Goal: Task Accomplishment & Management: Complete application form

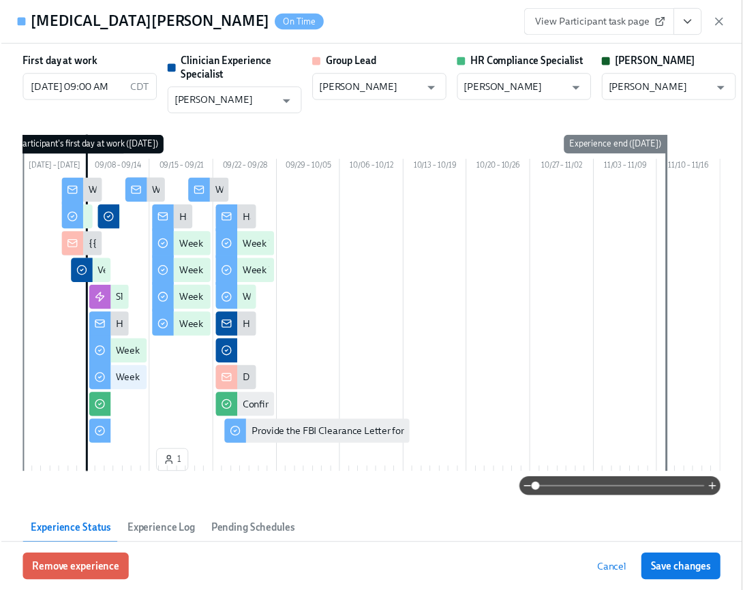
scroll to position [0, 19743]
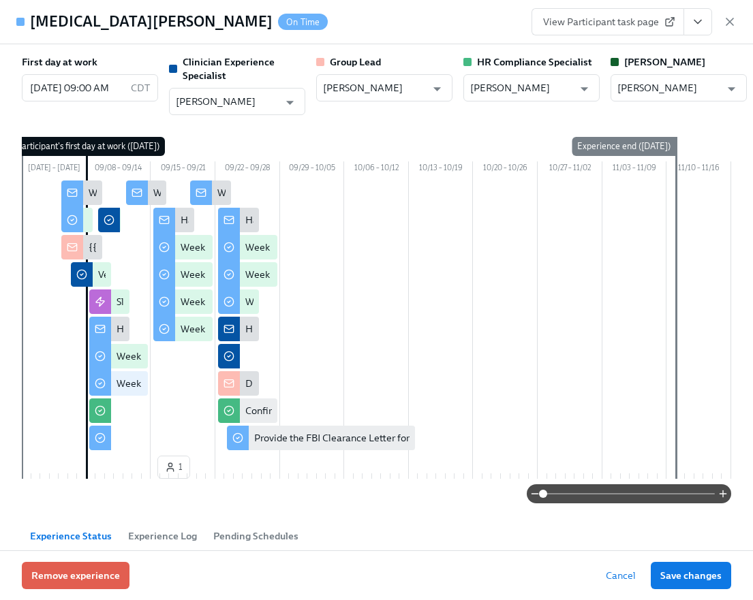
click at [732, 23] on icon "button" at bounding box center [730, 22] width 14 height 14
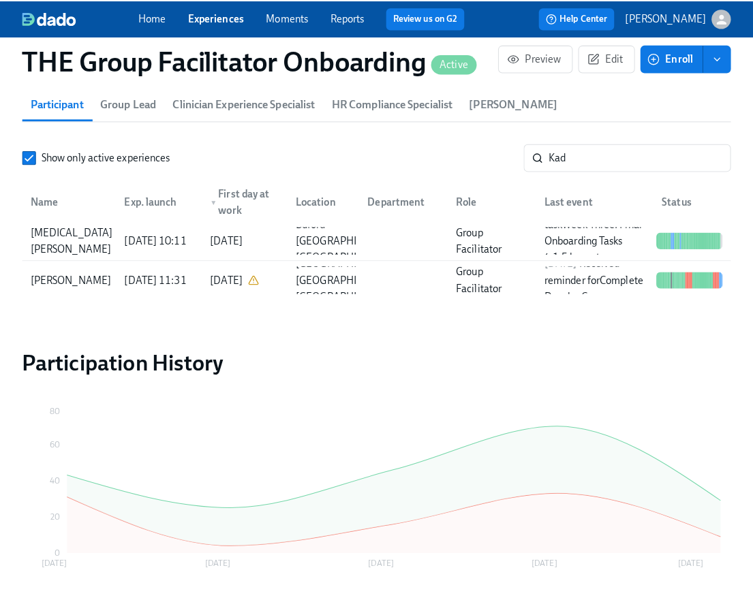
scroll to position [0, 19733]
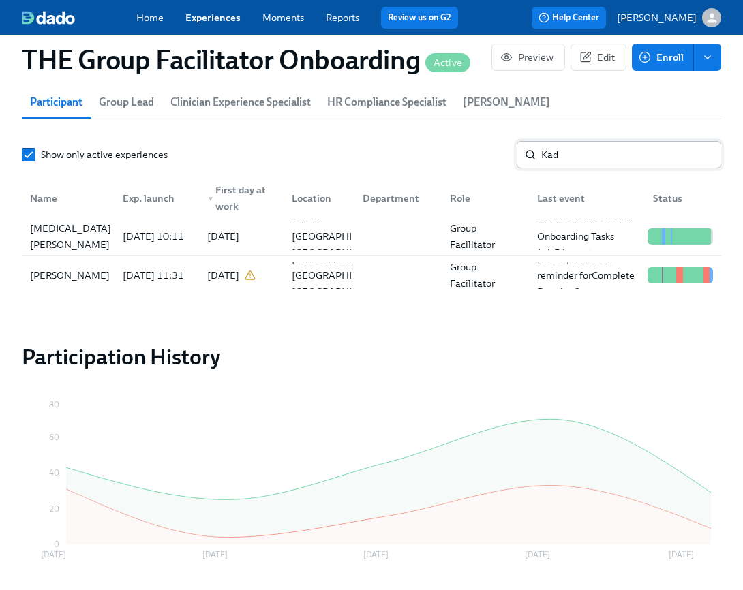
click at [576, 158] on input "Kad" at bounding box center [631, 154] width 180 height 27
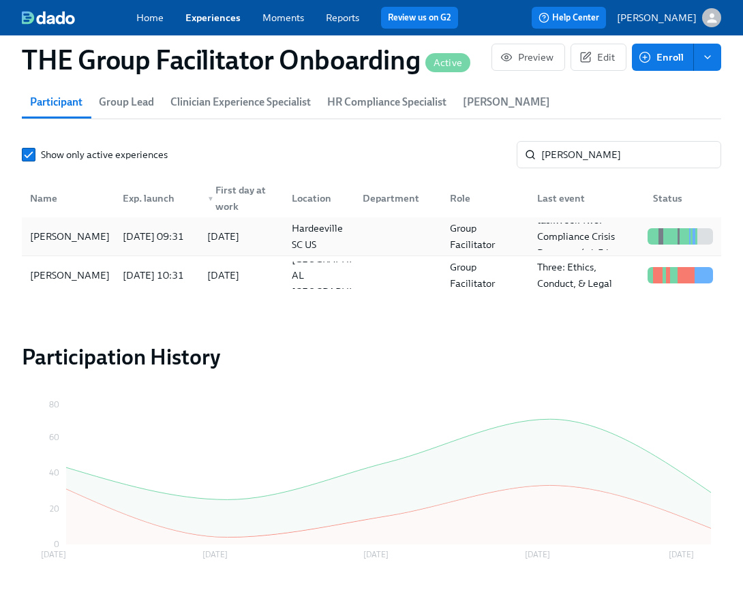
click at [88, 240] on div "[PERSON_NAME]" at bounding box center [70, 236] width 91 height 16
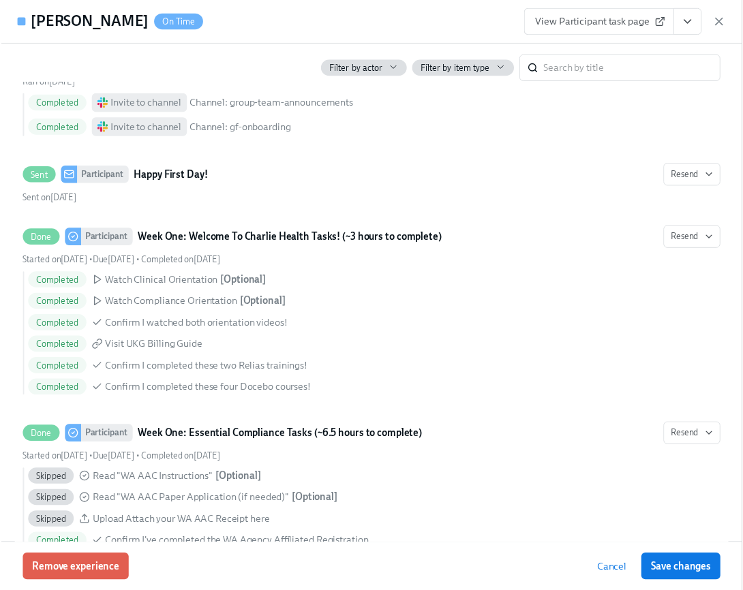
scroll to position [731, 0]
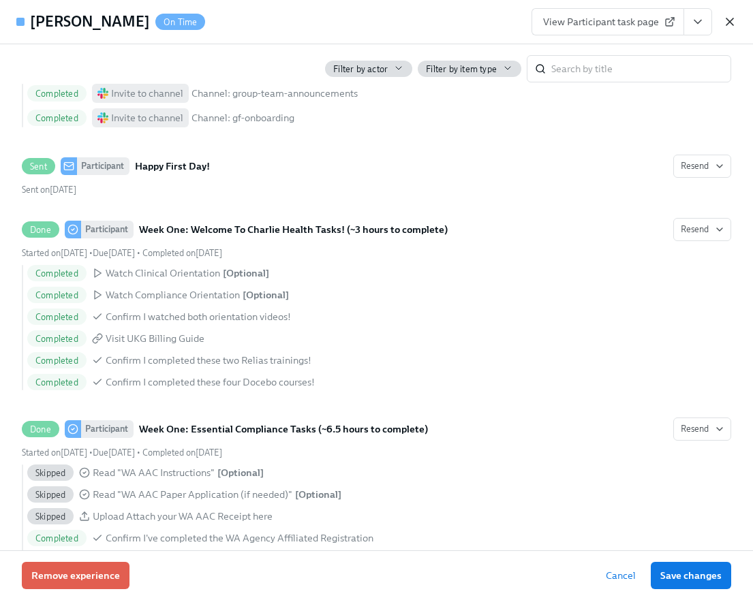
click at [732, 22] on icon "button" at bounding box center [730, 22] width 14 height 14
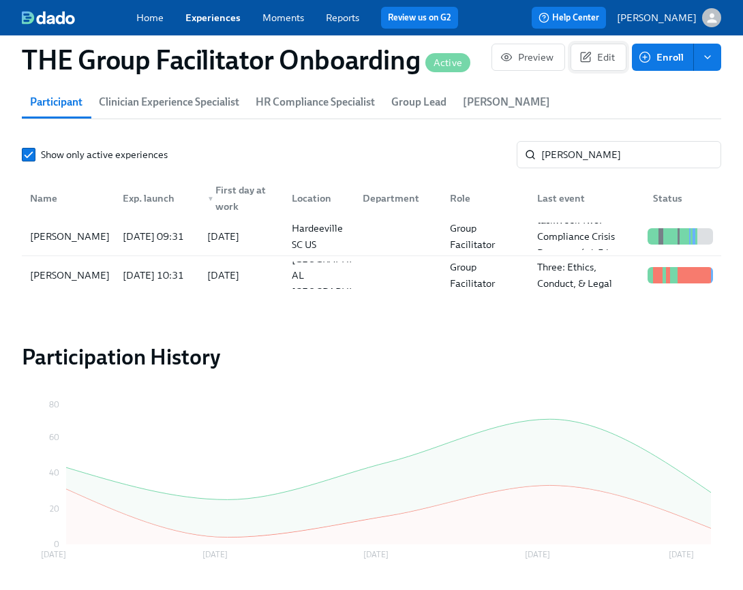
scroll to position [0, 19733]
click at [558, 152] on input "[PERSON_NAME]" at bounding box center [631, 154] width 180 height 27
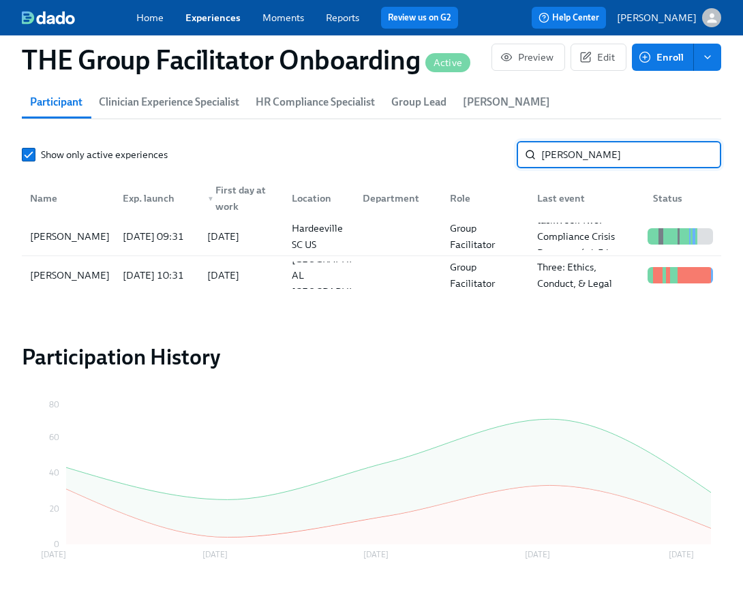
click at [558, 152] on input "[PERSON_NAME]" at bounding box center [631, 154] width 180 height 27
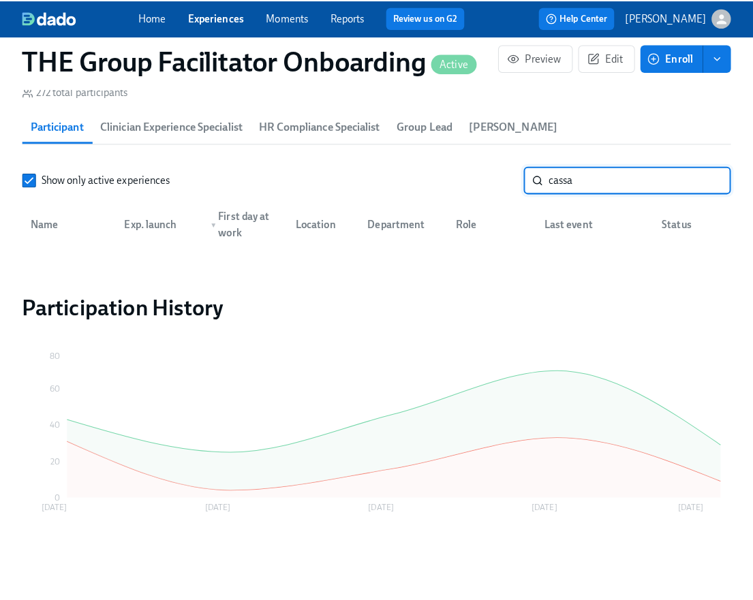
scroll to position [1220, 0]
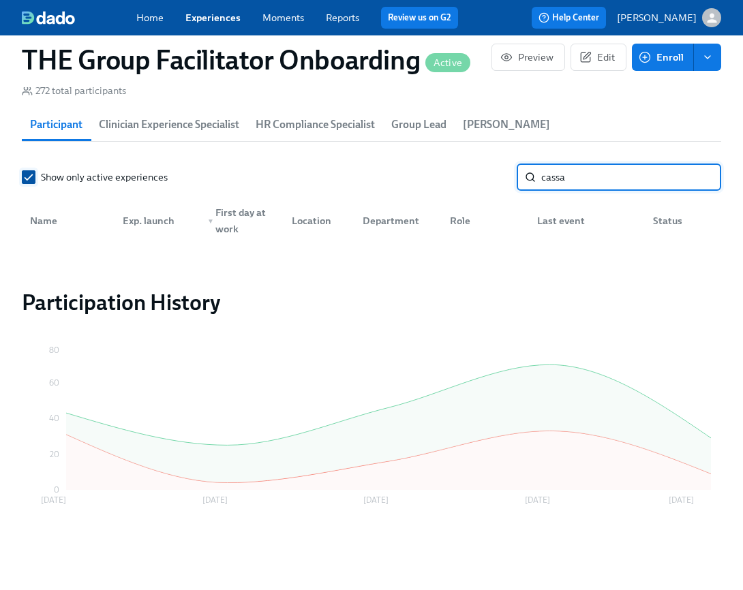
type input "cassa"
click at [35, 177] on span at bounding box center [29, 177] width 14 height 14
click at [35, 177] on input "Show only active experiences" at bounding box center [28, 177] width 12 height 12
click at [613, 176] on input "cassa" at bounding box center [631, 177] width 180 height 27
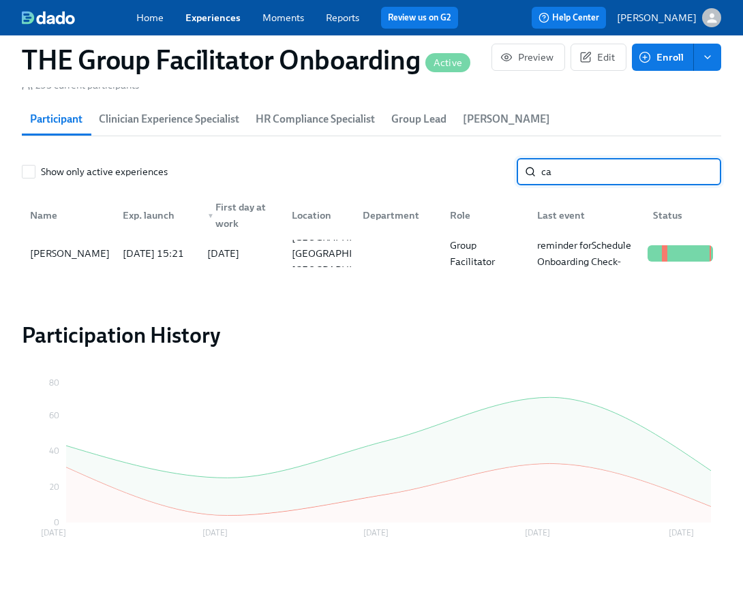
type input "c"
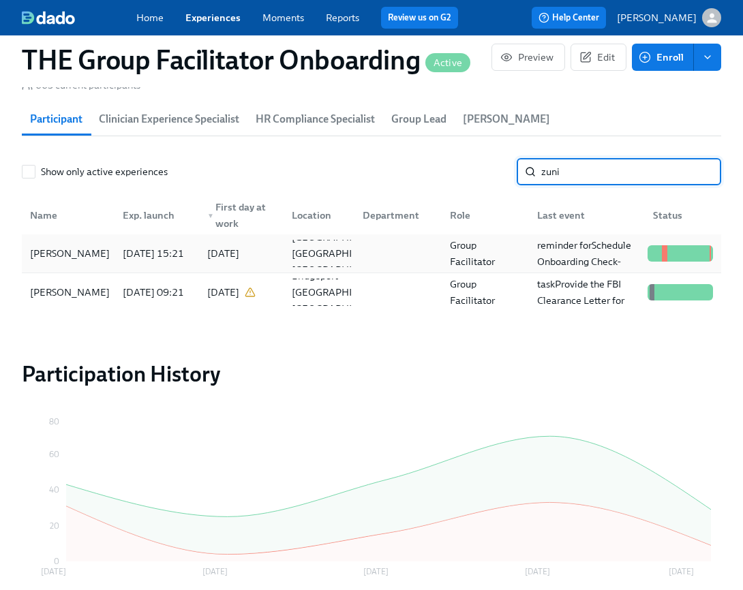
type input "zuni"
click at [126, 247] on div "[DATE] 15:21" at bounding box center [153, 253] width 72 height 16
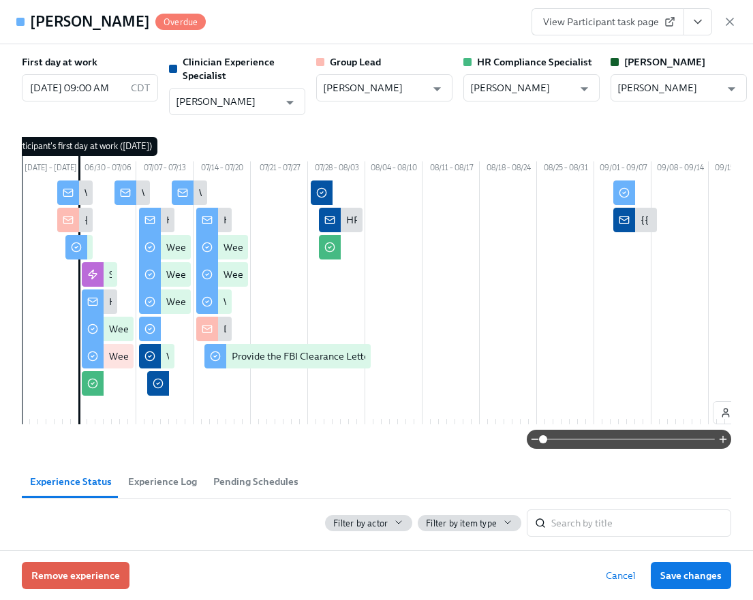
scroll to position [0, 159]
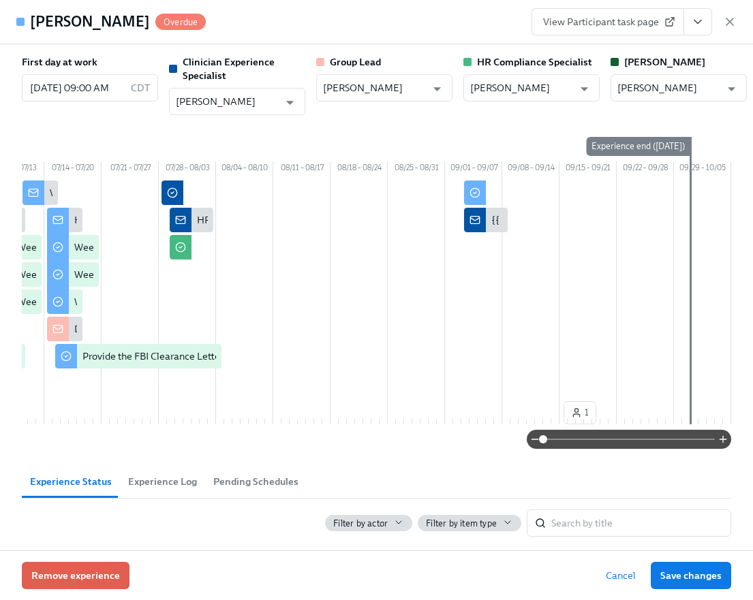
click at [698, 16] on icon "View task page" at bounding box center [698, 22] width 14 height 14
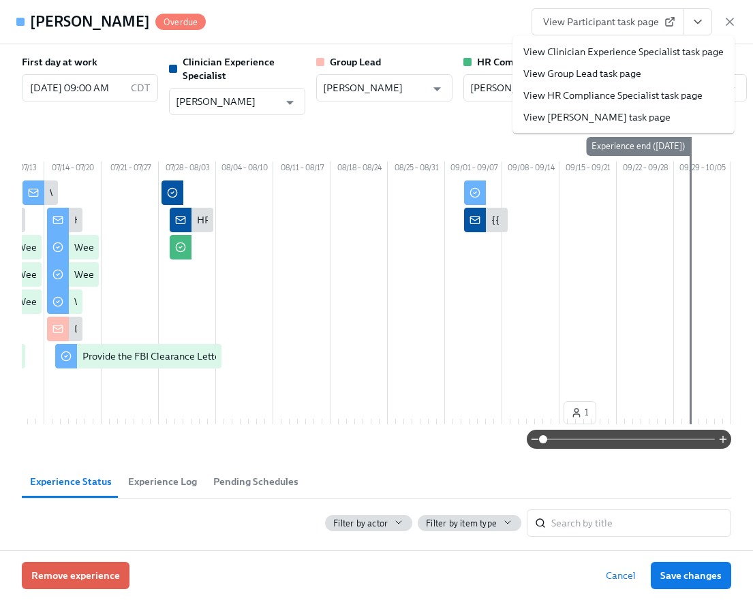
click at [667, 46] on link "View Clinician Experience Specialist task page" at bounding box center [623, 52] width 200 height 14
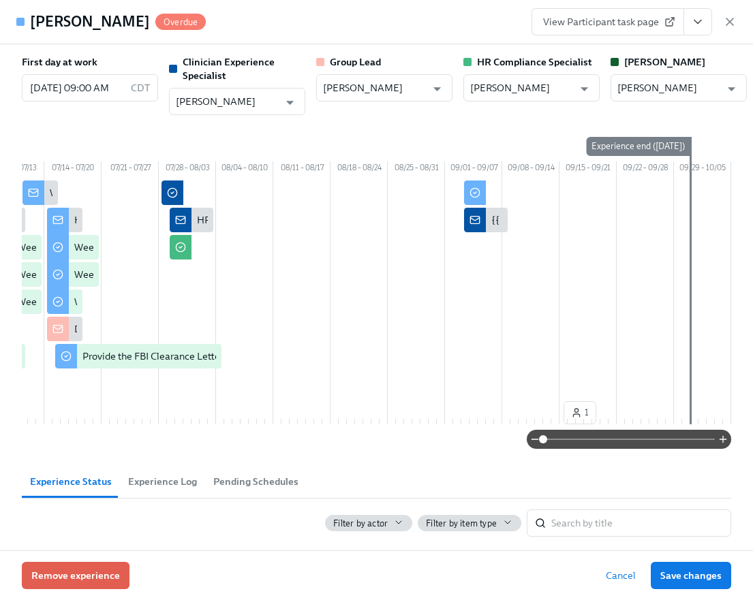
scroll to position [0, 19743]
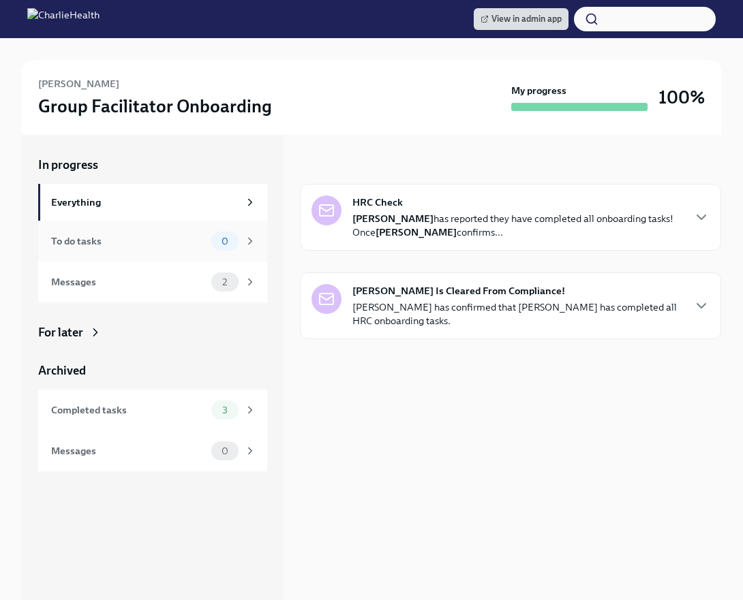
click at [205, 247] on div "To do tasks" at bounding box center [128, 241] width 155 height 15
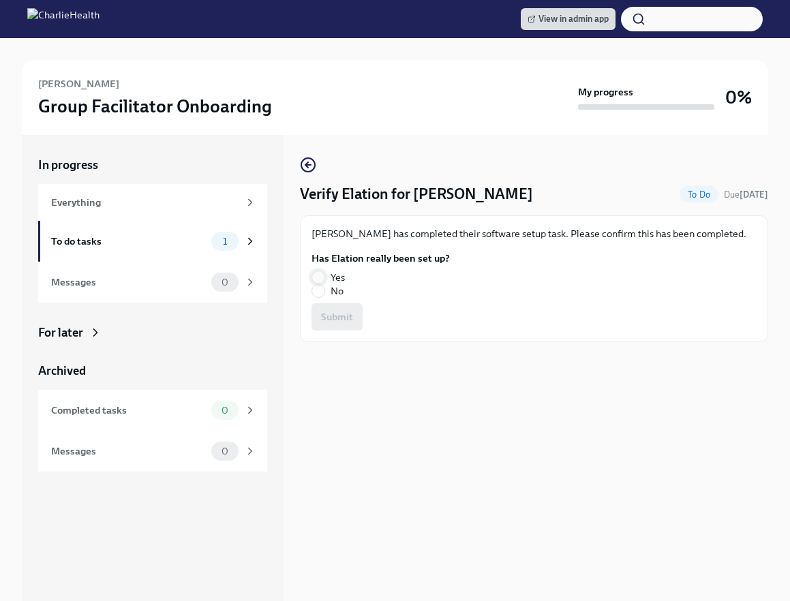
click at [312, 273] on input "Yes" at bounding box center [318, 277] width 12 height 12
radio input "true"
click at [341, 312] on span "Submit" at bounding box center [337, 317] width 32 height 14
click at [327, 275] on label "Yes" at bounding box center [374, 277] width 127 height 14
click at [324, 275] on input "Yes" at bounding box center [318, 277] width 12 height 12
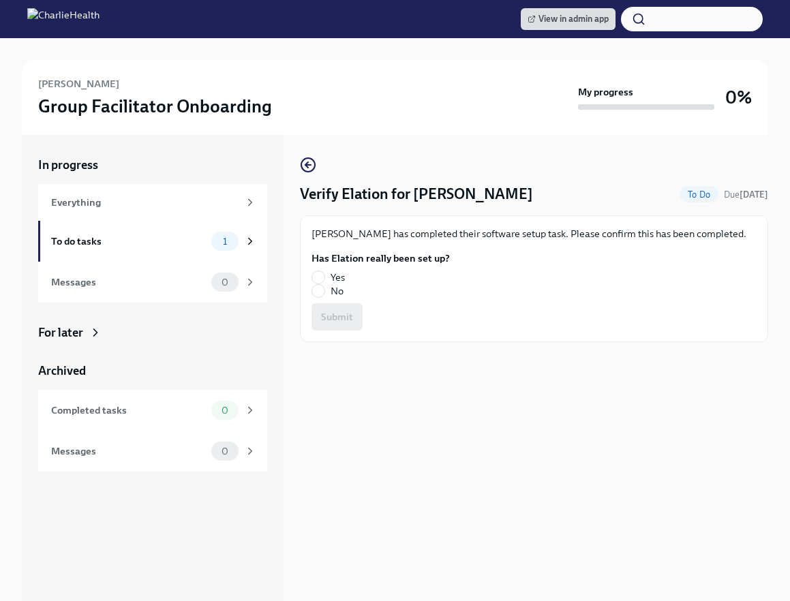
radio input "true"
click at [340, 311] on span "Submit" at bounding box center [337, 317] width 32 height 14
